Goal: Task Accomplishment & Management: Manage account settings

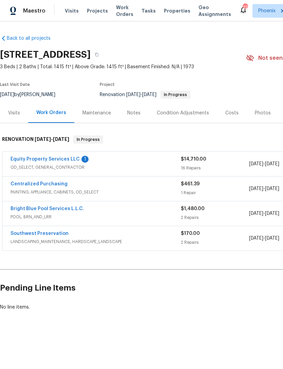
click at [64, 162] on link "Equity Property Services LLC" at bounding box center [45, 159] width 69 height 5
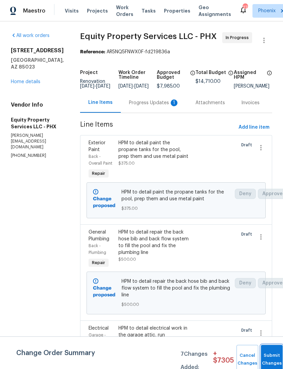
click at [270, 355] on button "Submit Changes" at bounding box center [272, 359] width 22 height 29
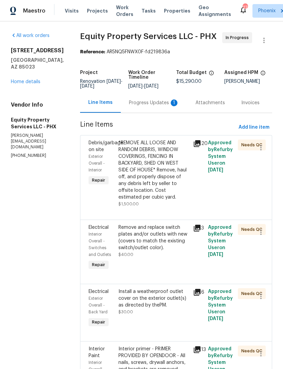
click at [153, 106] on div "Progress Updates 1" at bounding box center [154, 102] width 50 height 7
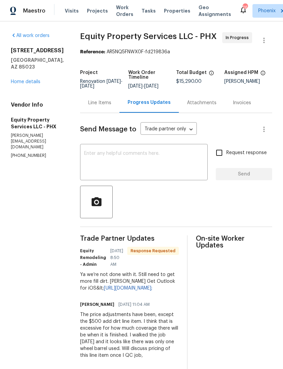
click at [124, 175] on textarea at bounding box center [143, 163] width 119 height 24
click at [29, 84] on link "Home details" at bounding box center [26, 81] width 30 height 5
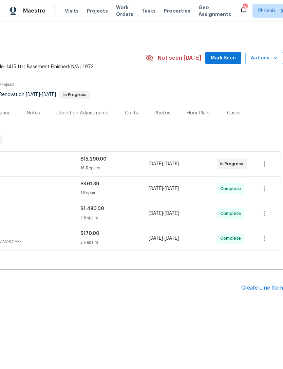
scroll to position [0, 100]
click at [226, 62] on span "Mark Seen" at bounding box center [223, 58] width 25 height 8
click at [270, 64] on button "Actions" at bounding box center [264, 58] width 38 height 13
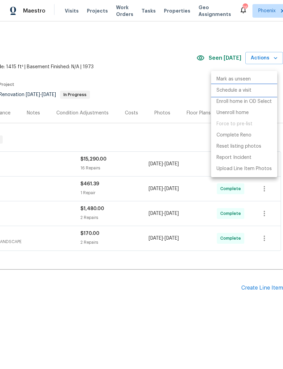
click at [242, 93] on p "Schedule a visit" at bounding box center [233, 90] width 35 height 7
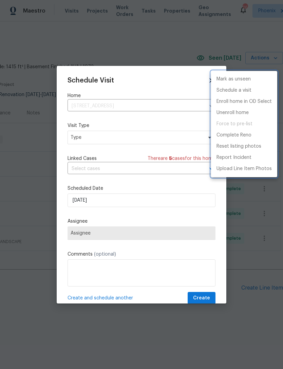
click at [97, 138] on div at bounding box center [141, 184] width 283 height 369
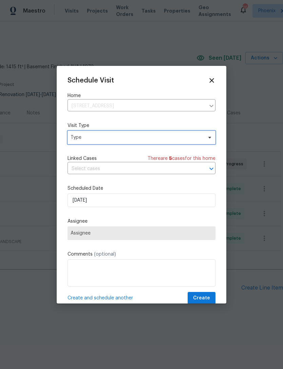
click at [105, 138] on span "Type" at bounding box center [137, 137] width 132 height 7
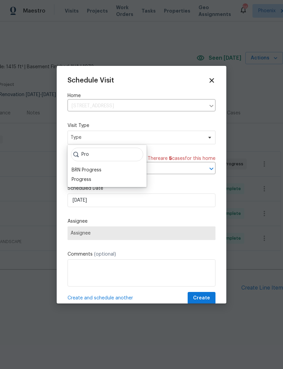
type input "Pro"
click at [86, 182] on div "Progress" at bounding box center [82, 179] width 20 height 7
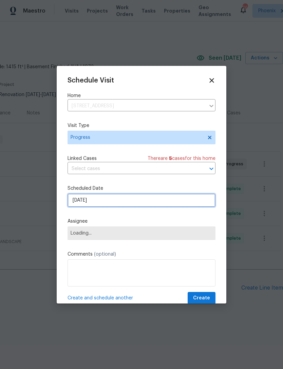
click at [109, 201] on input "9/16/2025" at bounding box center [142, 200] width 148 height 14
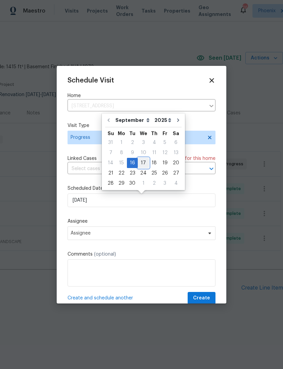
click at [143, 164] on div "17" at bounding box center [143, 163] width 11 height 10
type input "9/17/2025"
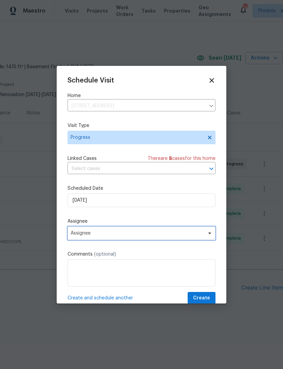
click at [112, 234] on span "Assignee" at bounding box center [137, 232] width 133 height 5
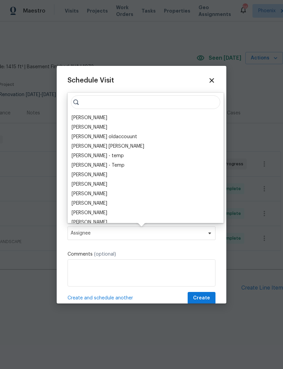
click at [100, 119] on div "[PERSON_NAME]" at bounding box center [90, 117] width 36 height 7
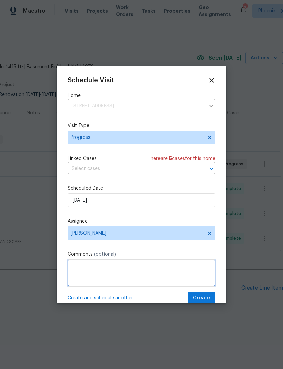
click at [136, 274] on textarea at bounding box center [142, 272] width 148 height 27
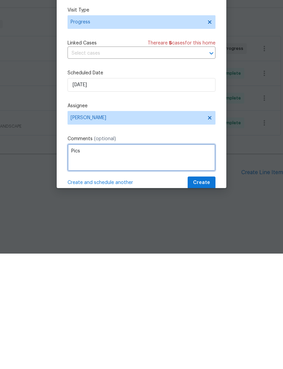
type textarea "Pics"
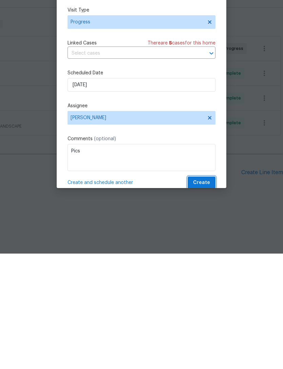
click at [200, 294] on span "Create" at bounding box center [201, 298] width 17 height 8
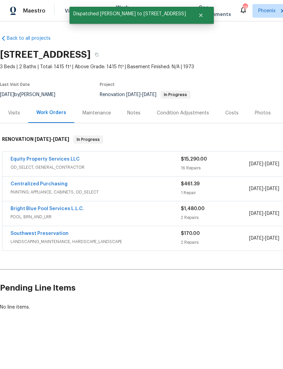
scroll to position [0, 0]
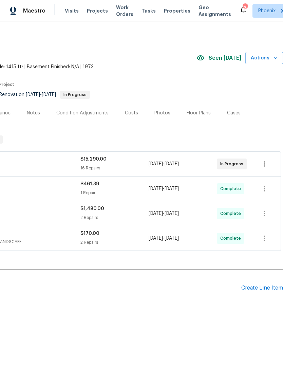
click at [261, 291] on div "Create Line Item" at bounding box center [262, 288] width 42 height 6
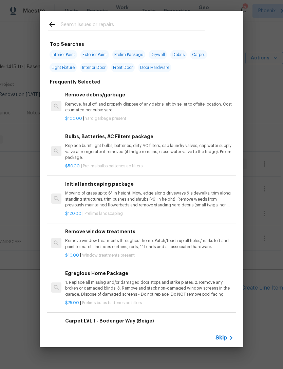
click at [86, 19] on div at bounding box center [126, 24] width 173 height 27
click at [72, 24] on input "text" at bounding box center [133, 25] width 144 height 10
type input "Land"
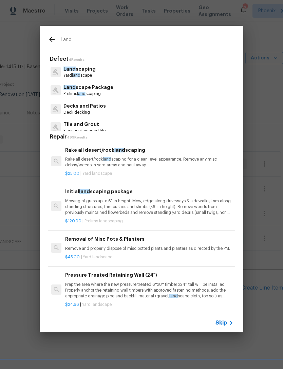
click at [83, 73] on p "Yard land scape" at bounding box center [79, 76] width 32 height 6
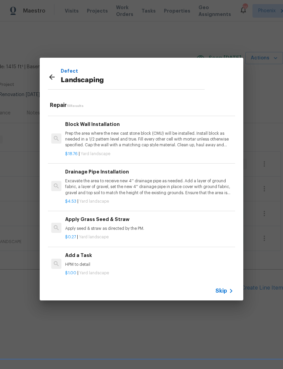
scroll to position [470, 0]
click at [82, 256] on div "Add a Task HPM to detail" at bounding box center [149, 260] width 168 height 16
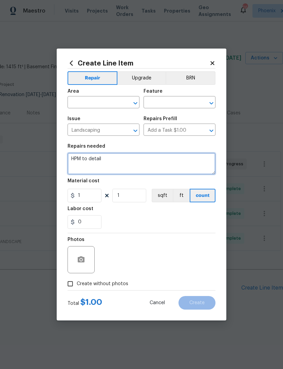
click at [121, 163] on textarea "HPM to detail" at bounding box center [142, 164] width 148 height 22
type textarea "HPM to detail Clean up backyard, mow grass and add weed killer"
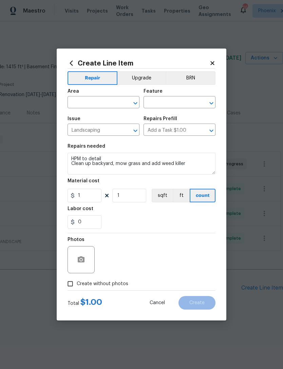
click at [101, 99] on input "text" at bounding box center [94, 103] width 53 height 11
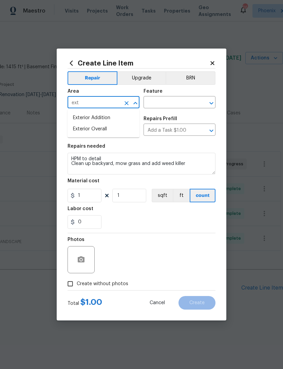
click at [101, 125] on li "Exterior Overall" at bounding box center [104, 129] width 72 height 11
type input "Exterior Overall"
click at [165, 102] on input "text" at bounding box center [170, 103] width 53 height 11
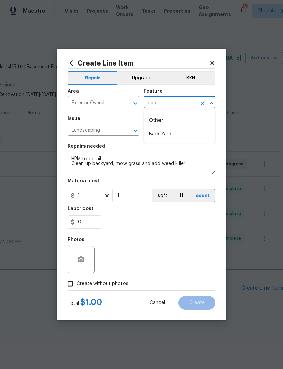
click at [160, 135] on li "Back Yard" at bounding box center [180, 134] width 72 height 11
type input "Back Yard"
click at [93, 199] on input "1" at bounding box center [85, 196] width 34 height 14
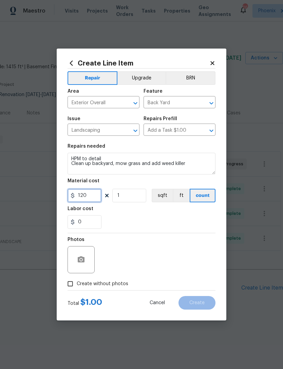
type input "120"
click at [169, 222] on div "0" at bounding box center [142, 222] width 148 height 14
click at [89, 261] on button "button" at bounding box center [81, 259] width 16 height 16
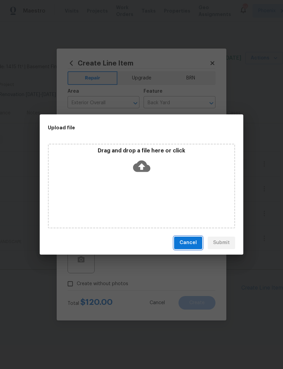
click at [189, 243] on span "Cancel" at bounding box center [187, 243] width 17 height 8
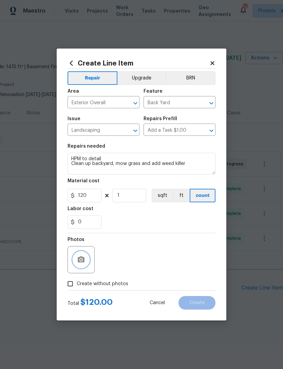
click at [77, 264] on button "button" at bounding box center [81, 259] width 16 height 16
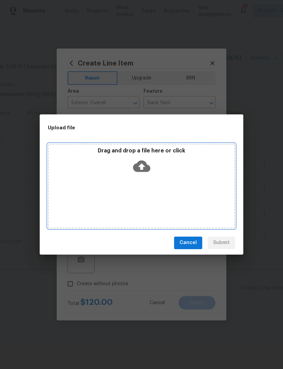
click at [145, 167] on icon at bounding box center [141, 166] width 17 height 12
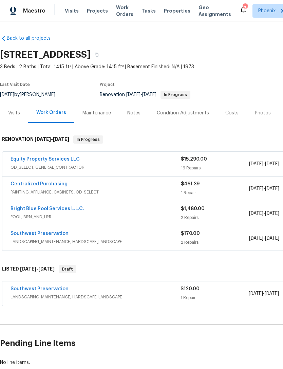
click at [59, 162] on link "Equity Property Services LLC" at bounding box center [45, 159] width 69 height 5
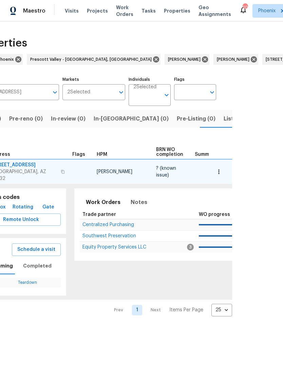
scroll to position [0, 40]
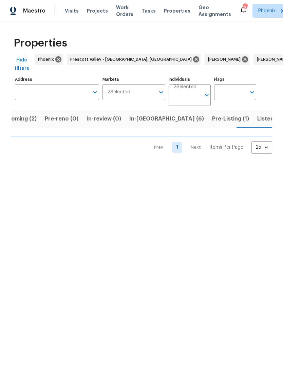
scroll to position [0, 15]
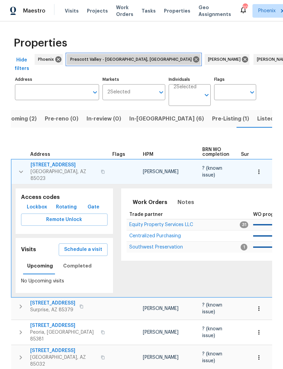
click at [193, 62] on icon at bounding box center [196, 59] width 6 height 6
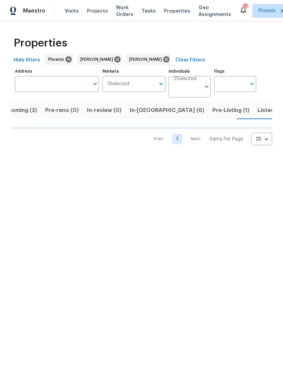
scroll to position [0, 14]
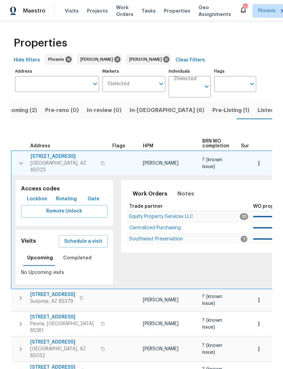
click at [17, 172] on button "button" at bounding box center [21, 163] width 14 height 20
